Goal: Obtain resource: Obtain resource

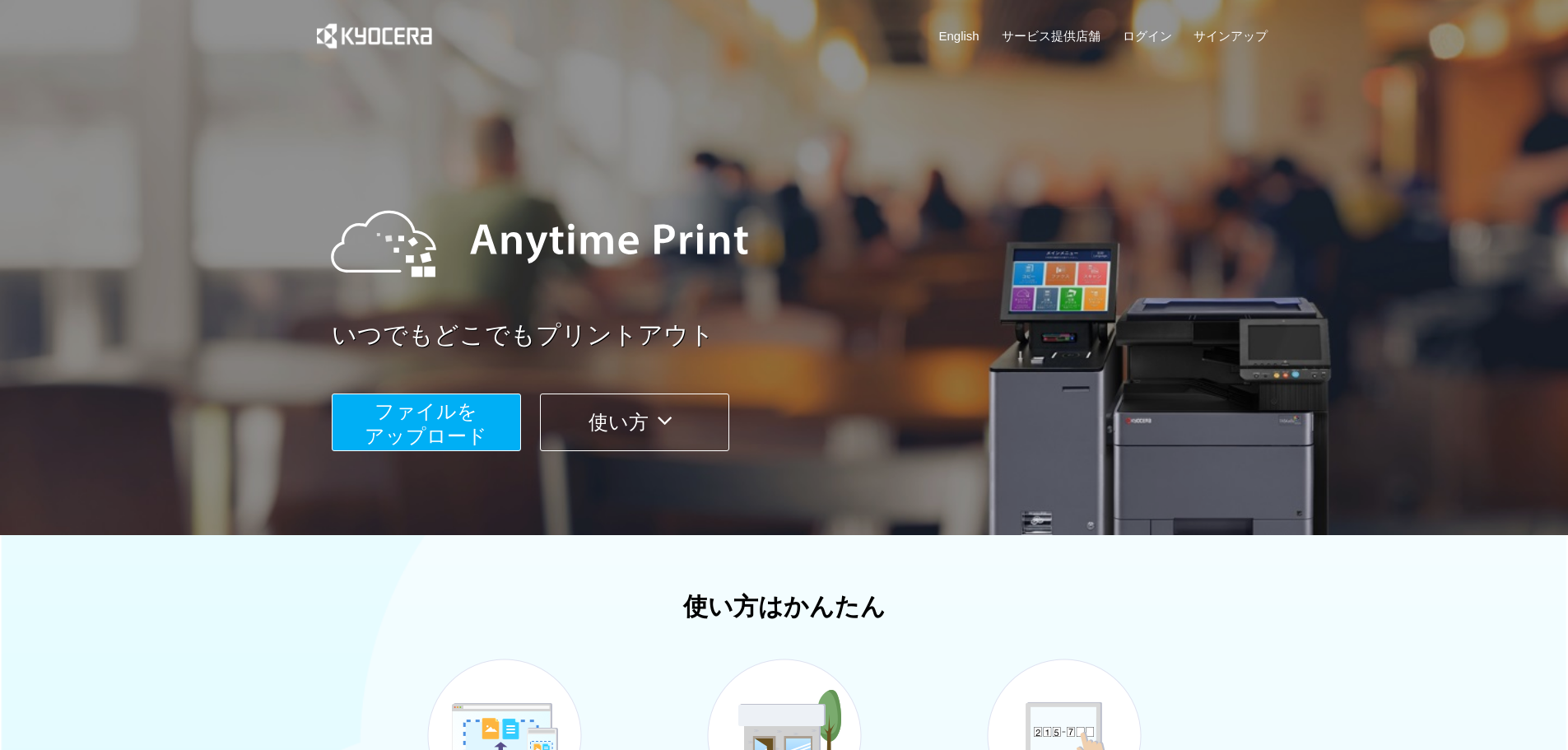
click at [452, 408] on span "ファイルを ​​アップロード" at bounding box center [426, 423] width 123 height 47
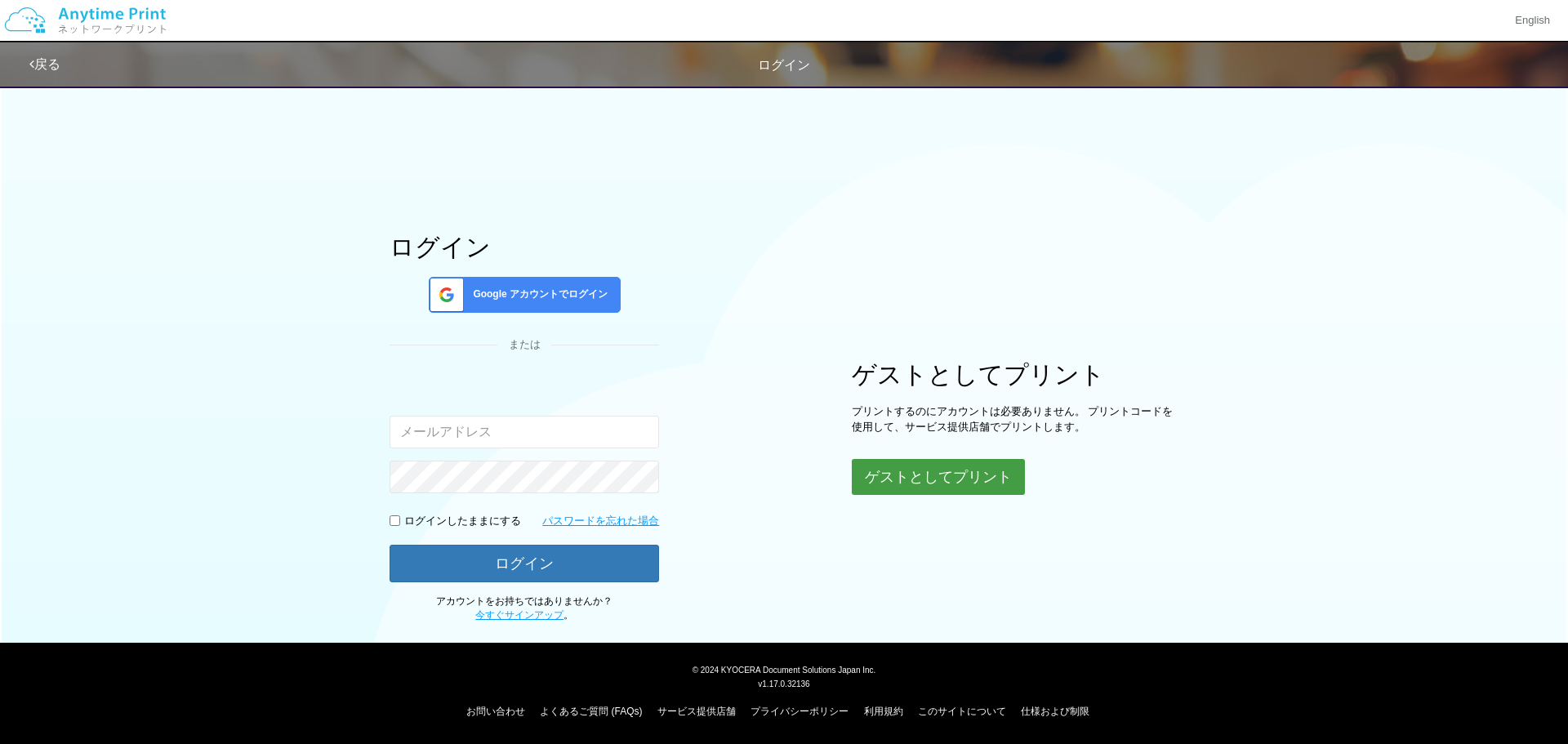
click at [939, 482] on button "ゲストとしてプリント" at bounding box center [938, 477] width 173 height 36
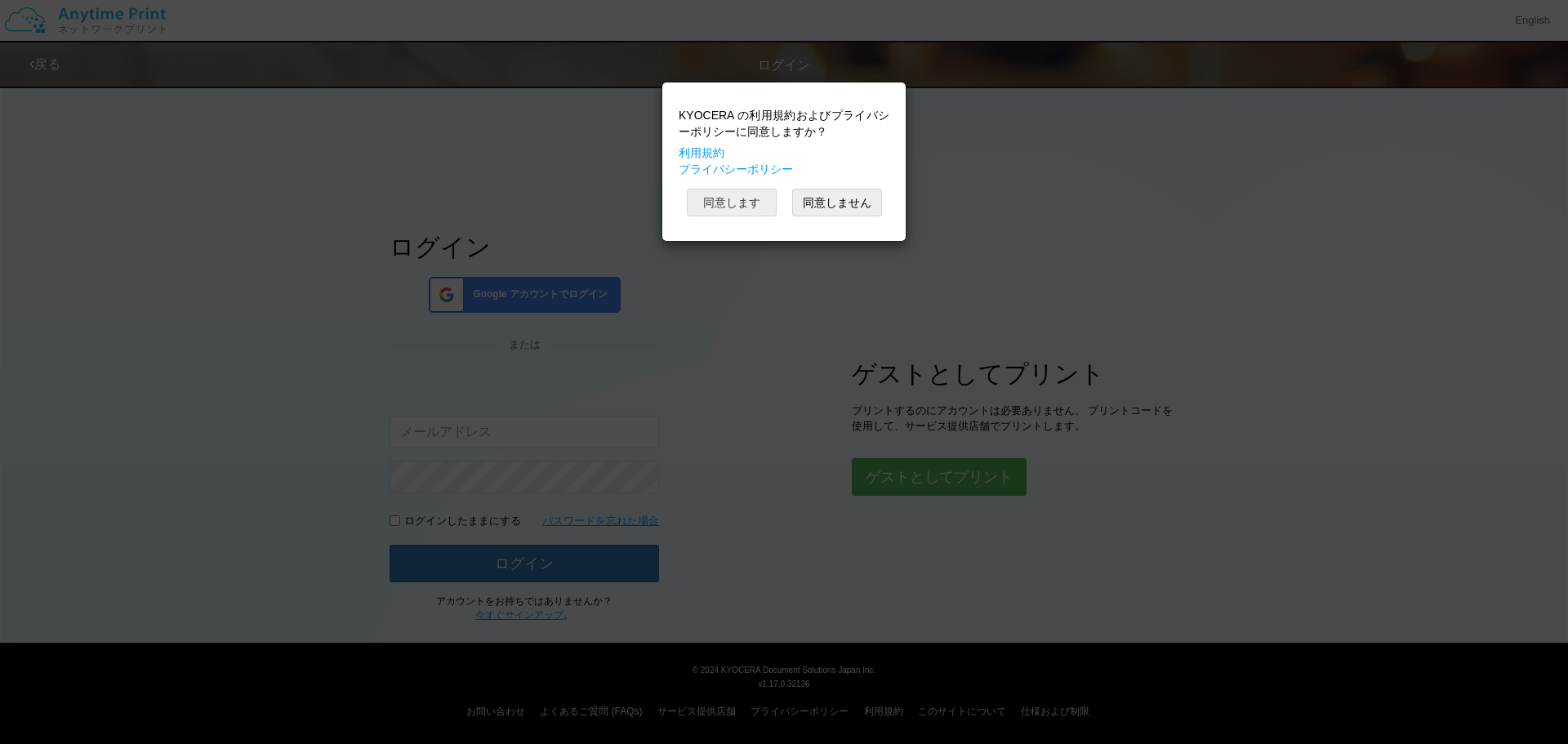
click at [725, 195] on button "同意します" at bounding box center [731, 203] width 90 height 28
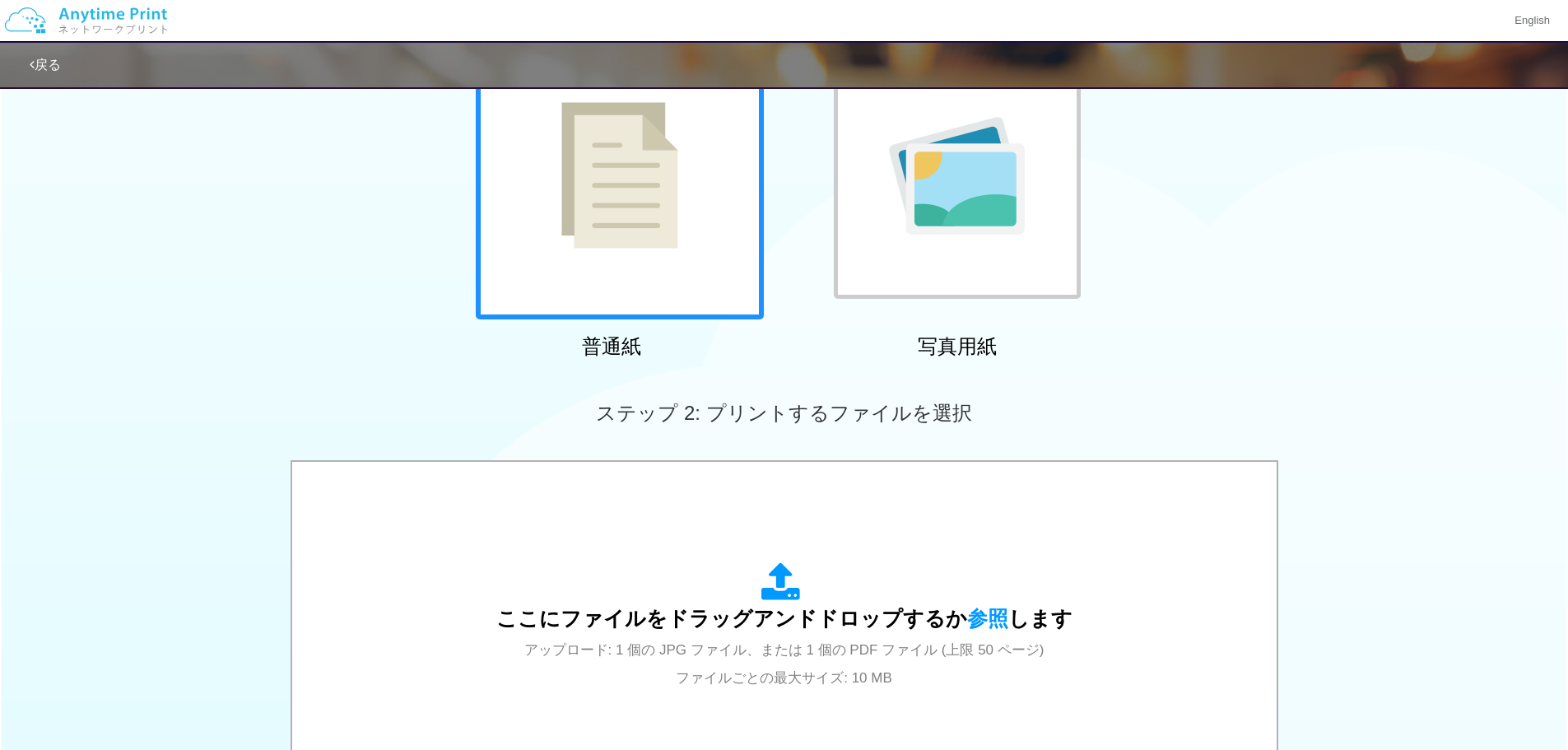
scroll to position [83, 0]
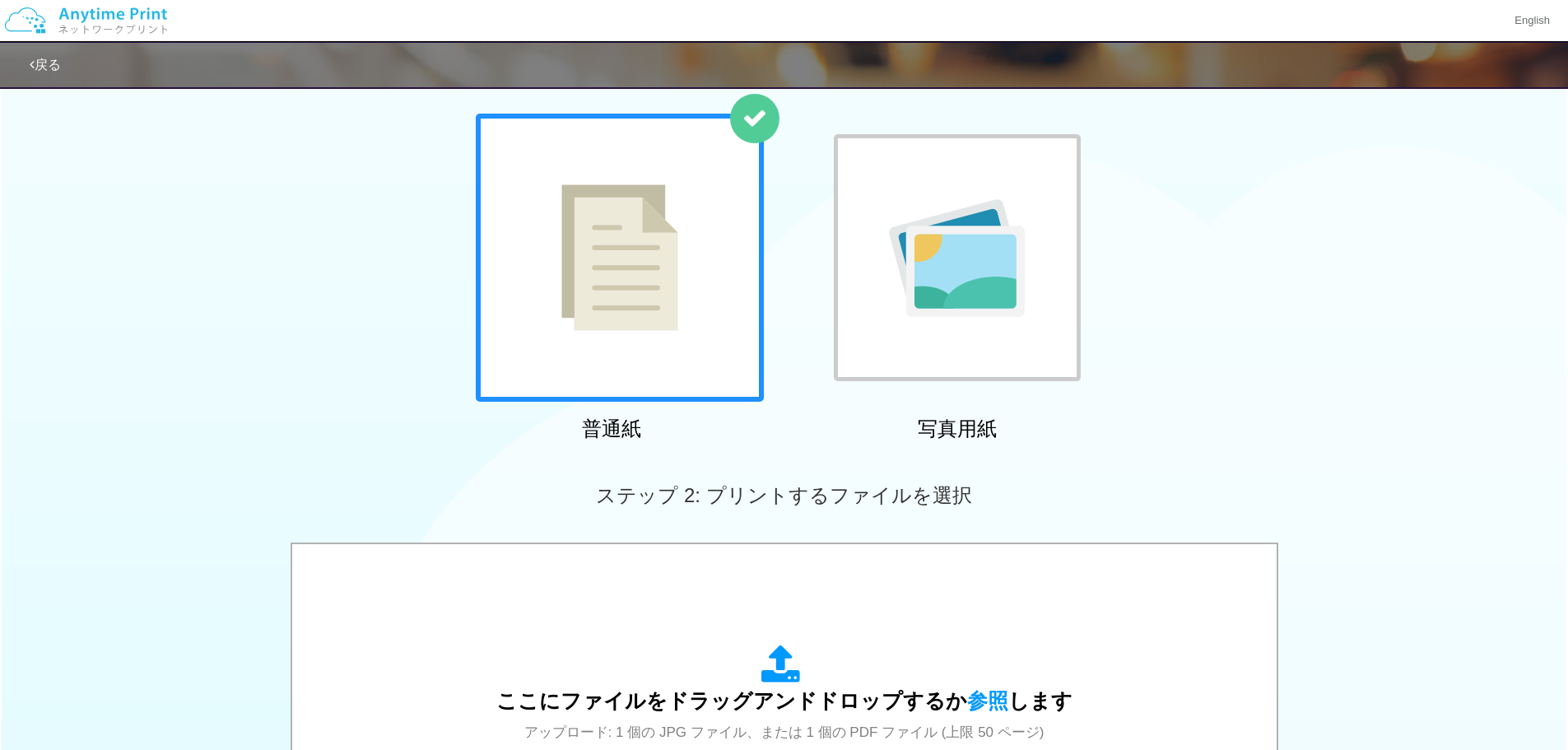
click at [661, 271] on img at bounding box center [619, 257] width 117 height 147
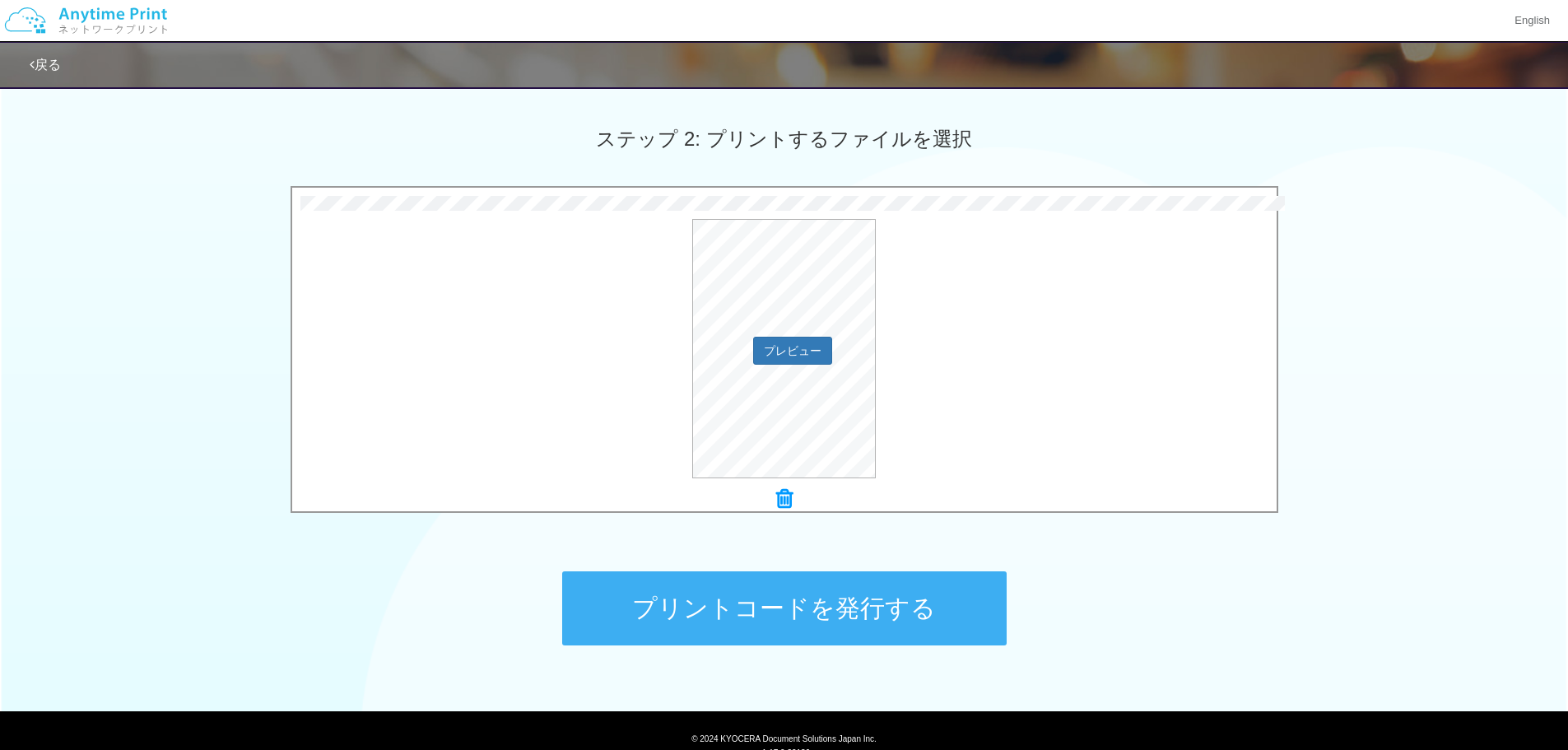
scroll to position [503, 0]
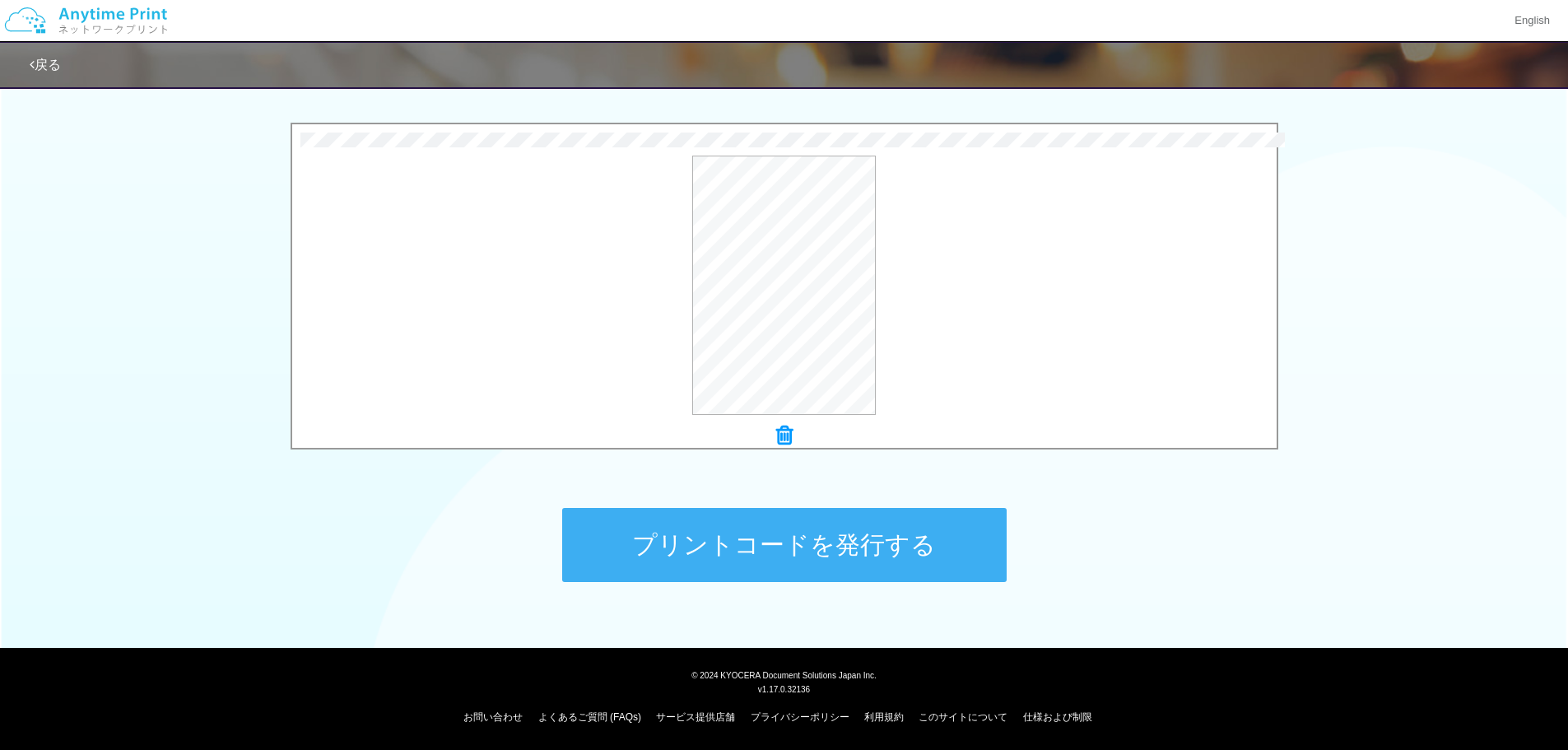
click at [909, 556] on button "プリントコードを発行する" at bounding box center [784, 545] width 445 height 74
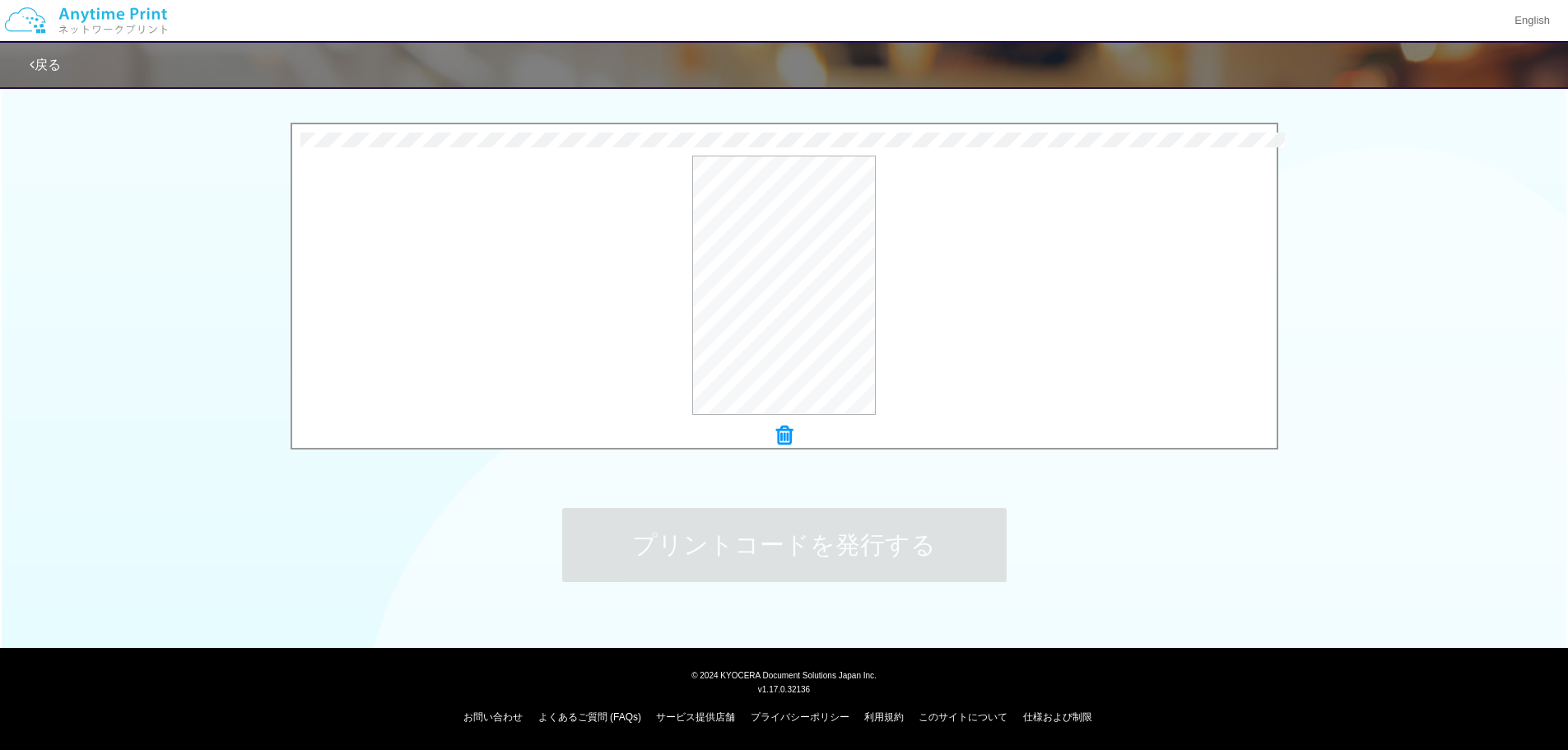
scroll to position [0, 0]
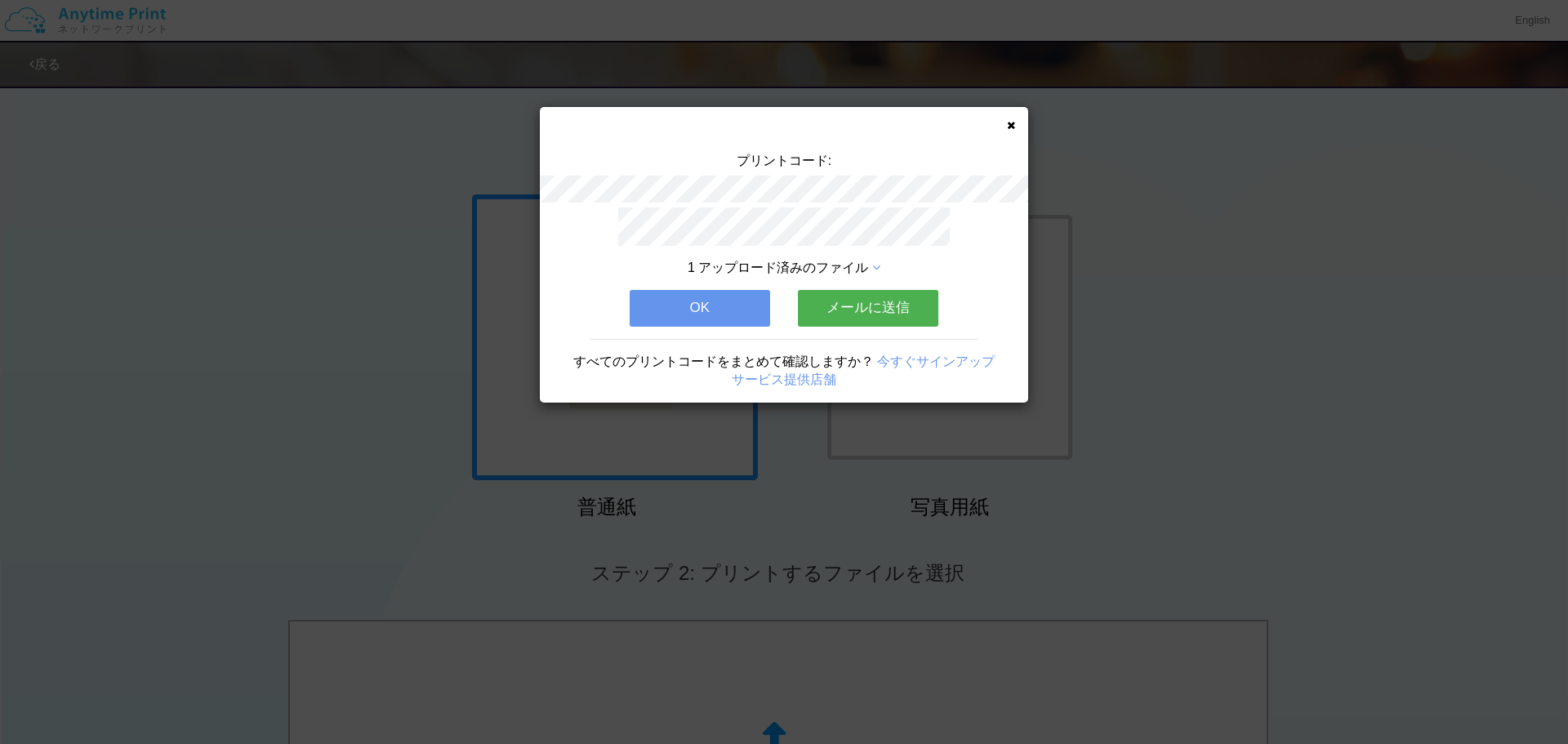
click at [894, 309] on button "メールに送信" at bounding box center [869, 308] width 140 height 36
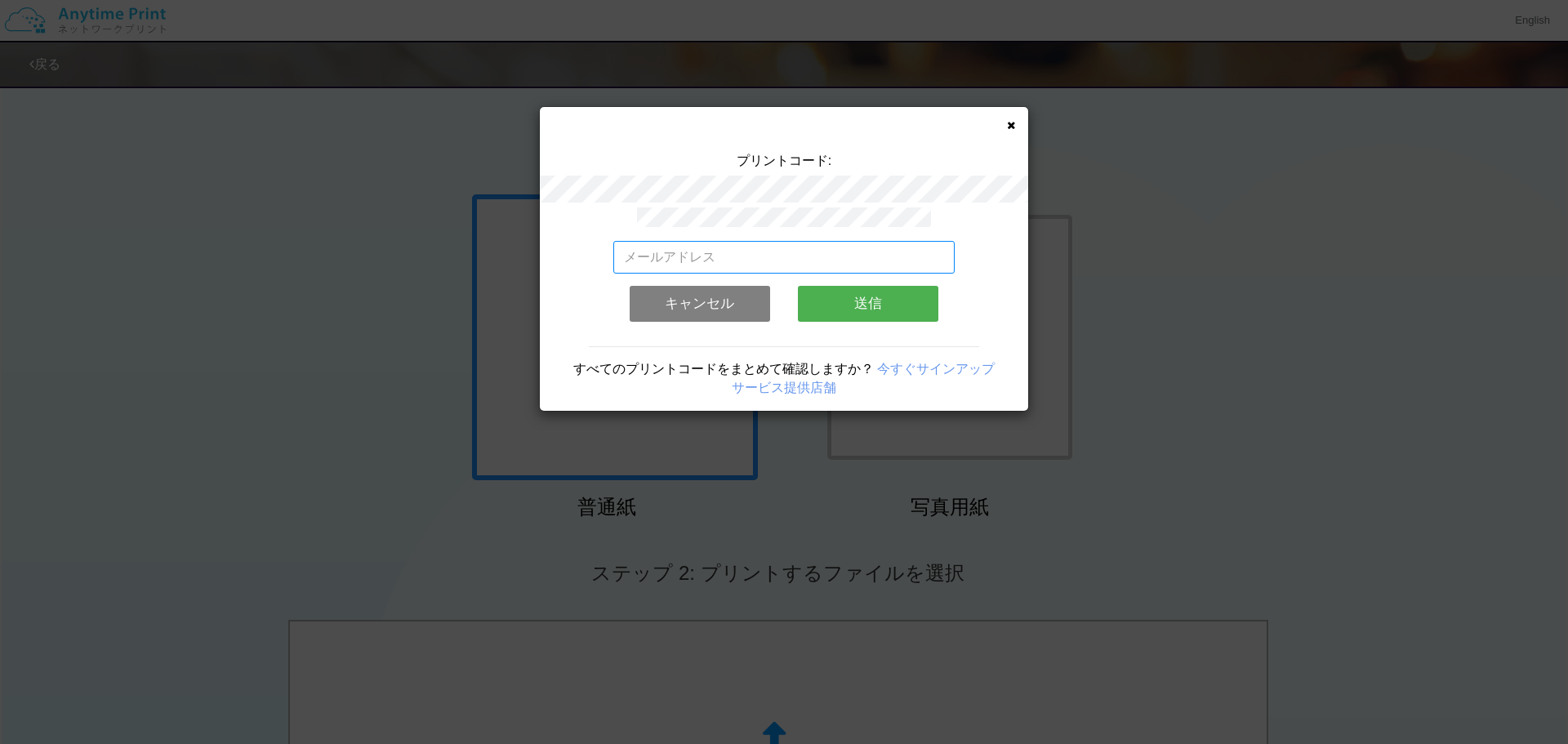
click at [724, 255] on input "email" at bounding box center [784, 257] width 342 height 33
type input "[EMAIL_ADDRESS][DOMAIN_NAME]"
click at [958, 171] on div "プリントコード:" at bounding box center [784, 180] width 489 height 55
click at [908, 309] on button "送信" at bounding box center [869, 304] width 140 height 36
click at [865, 297] on button "送信" at bounding box center [869, 304] width 140 height 36
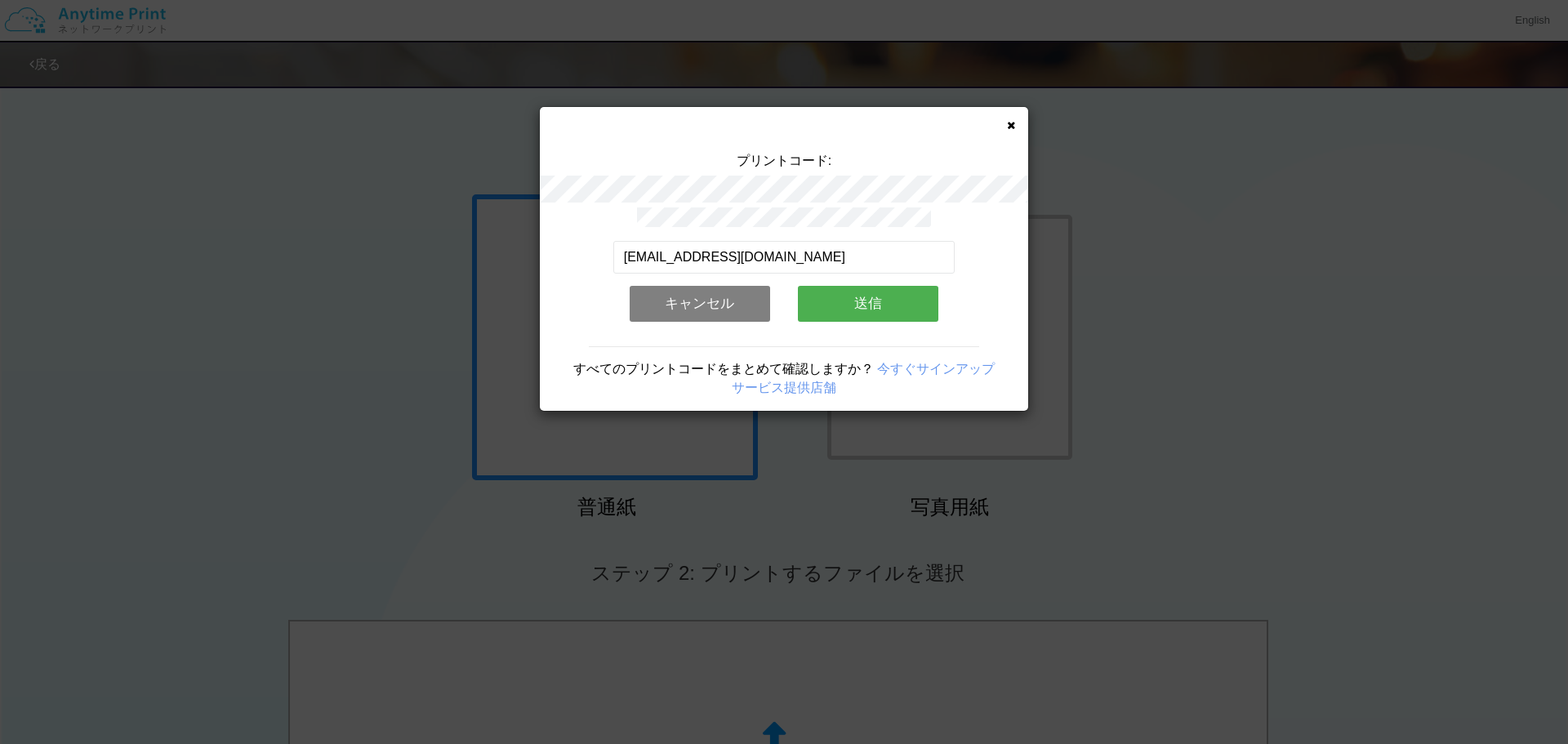
click at [863, 302] on button "送信" at bounding box center [869, 304] width 140 height 36
click at [827, 309] on button "送信" at bounding box center [869, 304] width 140 height 36
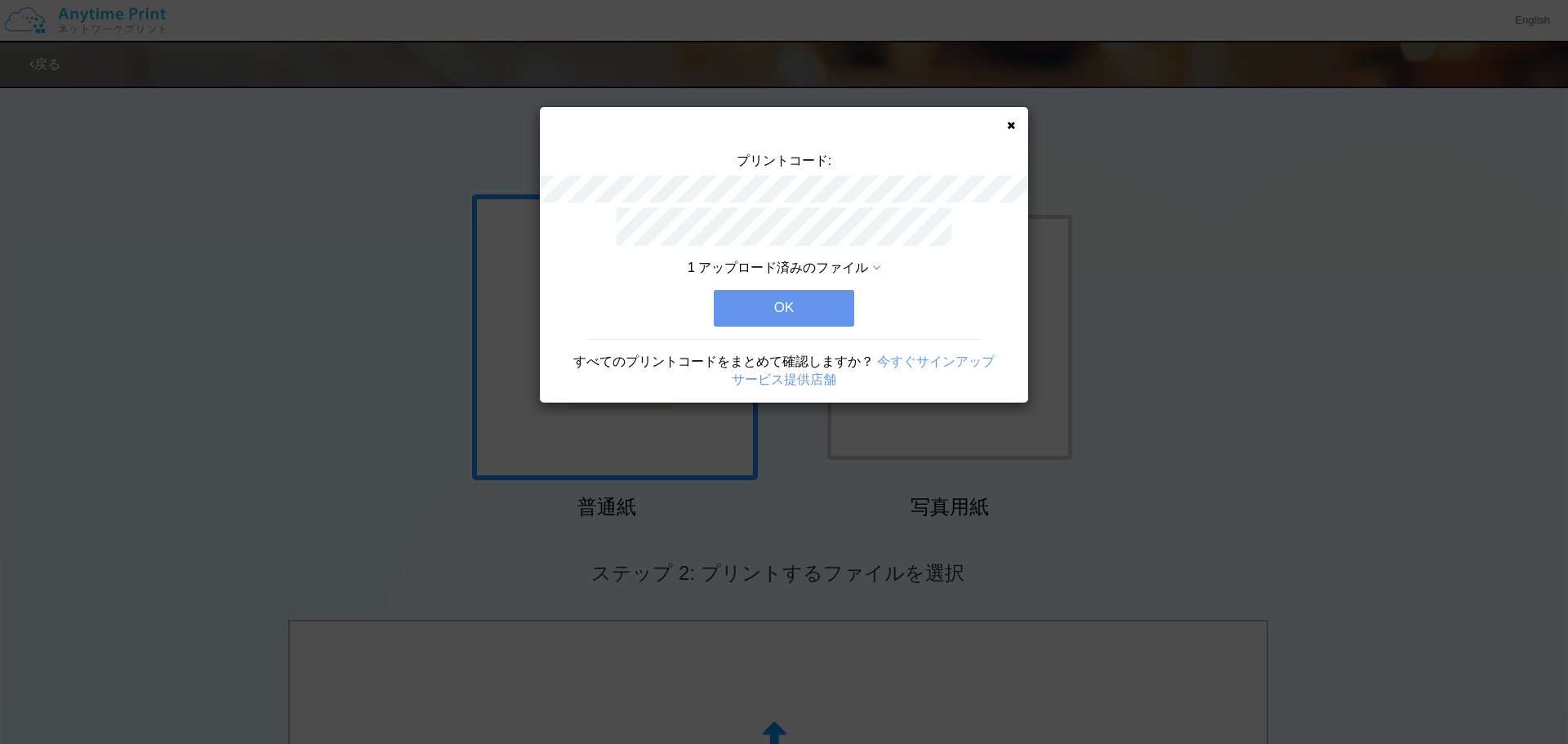
click at [818, 291] on button "OK" at bounding box center [784, 308] width 140 height 36
